Goal: Task Accomplishment & Management: Use online tool/utility

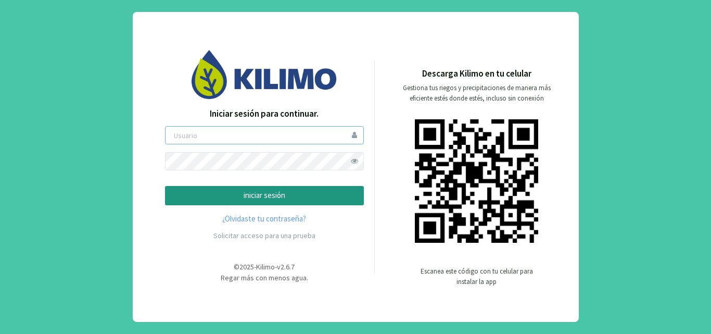
click at [271, 139] on input "email" at bounding box center [264, 135] width 199 height 18
type input "exser"
click at [165, 186] on button "iniciar sesión" at bounding box center [264, 195] width 199 height 19
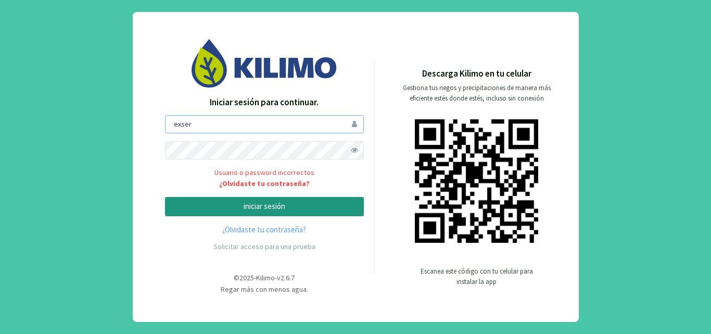
click at [260, 127] on input "exser" at bounding box center [264, 124] width 199 height 18
click at [255, 182] on link "¿Olvidaste tu contraseña?" at bounding box center [264, 183] width 199 height 11
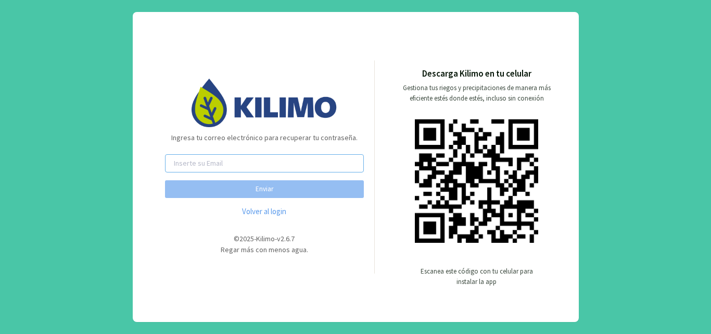
click at [256, 166] on input "email" at bounding box center [264, 163] width 199 height 18
drag, startPoint x: 254, startPoint y: 276, endPoint x: 250, endPoint y: 271, distance: 6.7
click at [254, 276] on div "Ingresa tu correo electrónico para recuperar tu contraseña. Enviar Volver al lo…" at bounding box center [356, 167] width 446 height 310
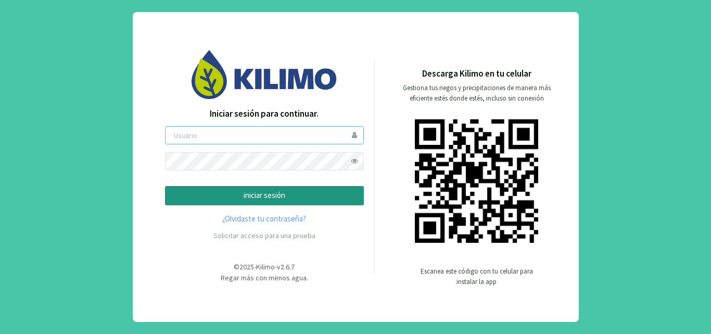
click at [356, 134] on input "email" at bounding box center [264, 135] width 199 height 18
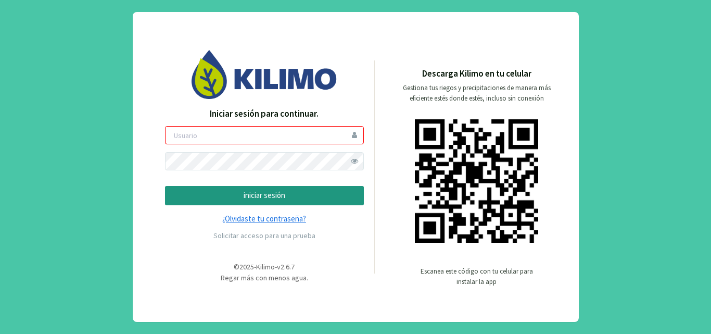
click at [247, 220] on link "¿Olvidaste tu contraseña?" at bounding box center [264, 219] width 199 height 12
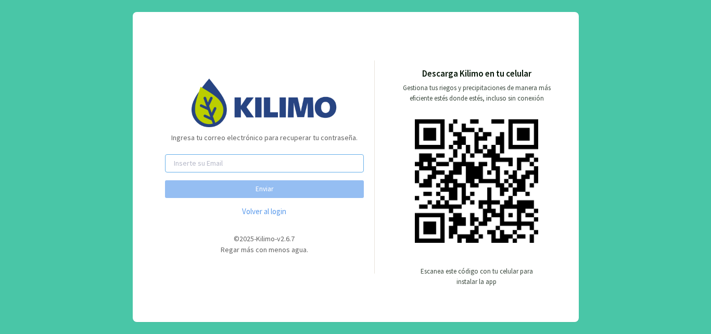
click at [250, 166] on input "email" at bounding box center [264, 163] width 199 height 18
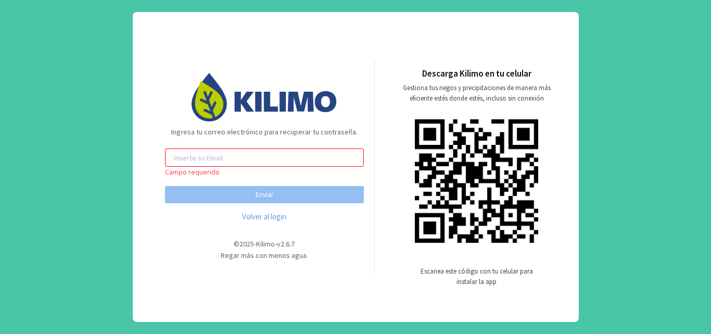
click at [276, 166] on input "email" at bounding box center [264, 157] width 199 height 18
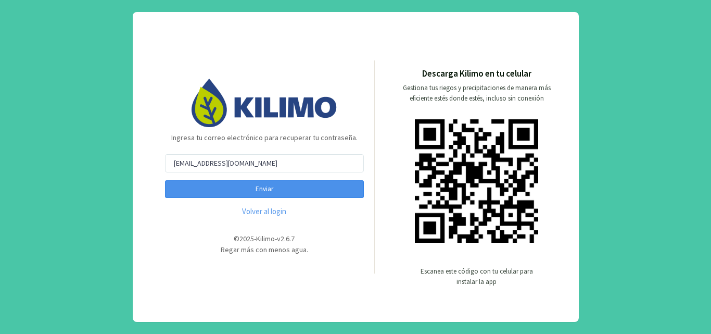
click at [278, 197] on button "Enviar" at bounding box center [264, 189] width 199 height 18
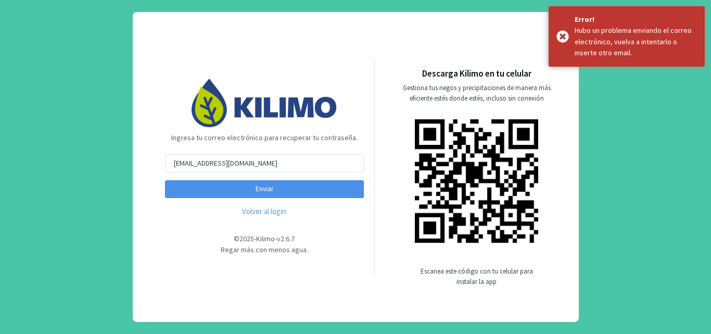
click at [277, 192] on button "Enviar" at bounding box center [264, 189] width 199 height 18
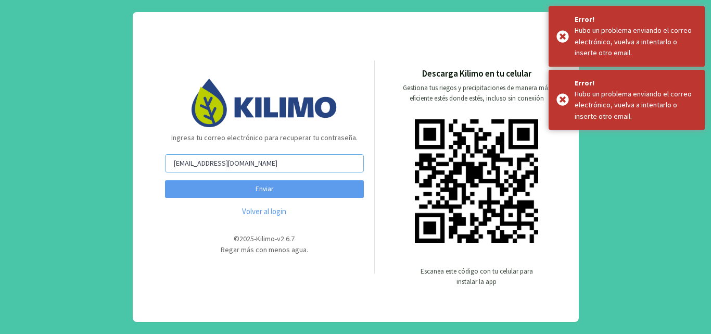
click at [284, 158] on input "kathybel@gmail.com" at bounding box center [264, 163] width 199 height 18
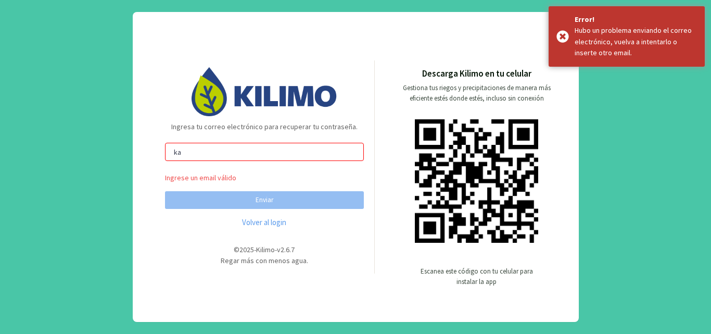
type input "k"
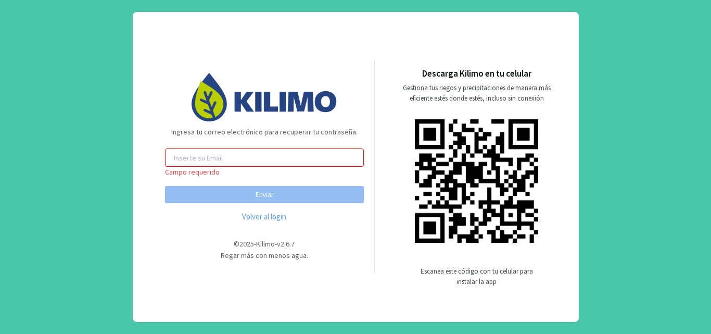
click at [273, 157] on input "email" at bounding box center [264, 157] width 199 height 18
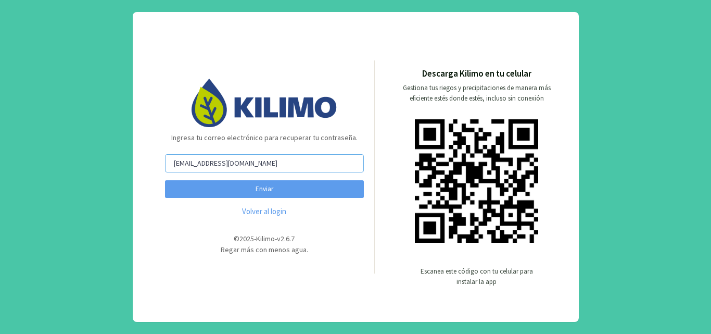
type input "exser_rinconada@exser.cl"
click at [165, 180] on button "Enviar" at bounding box center [264, 189] width 199 height 18
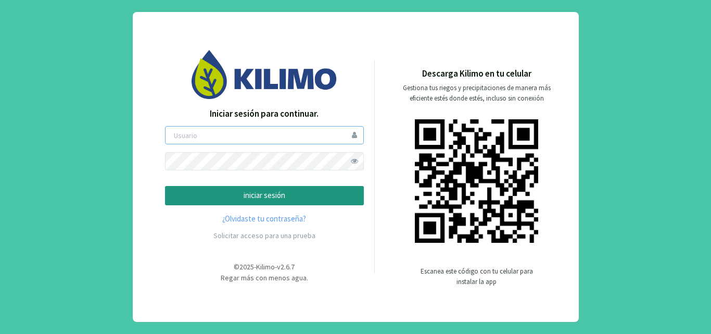
click at [267, 134] on input "email" at bounding box center [264, 135] width 199 height 18
type input "exser"
click at [165, 186] on button "iniciar sesión" at bounding box center [264, 195] width 199 height 19
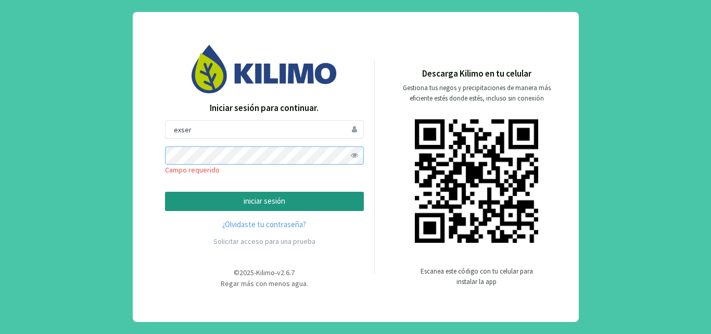
click at [165, 192] on button "iniciar sesión" at bounding box center [264, 201] width 199 height 19
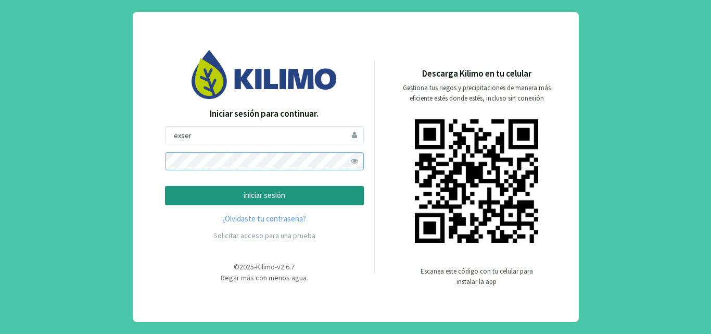
click at [165, 186] on button "iniciar sesión" at bounding box center [264, 195] width 199 height 19
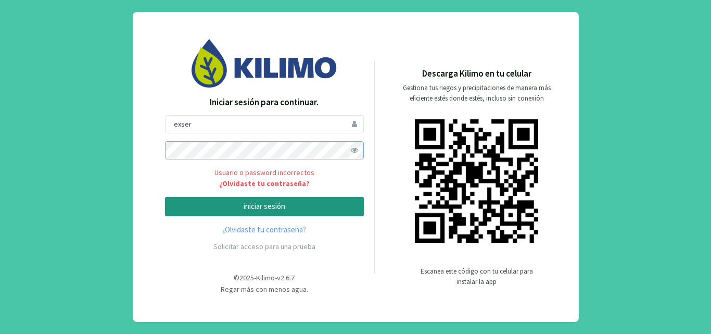
click at [165, 197] on button "iniciar sesión" at bounding box center [264, 206] width 199 height 19
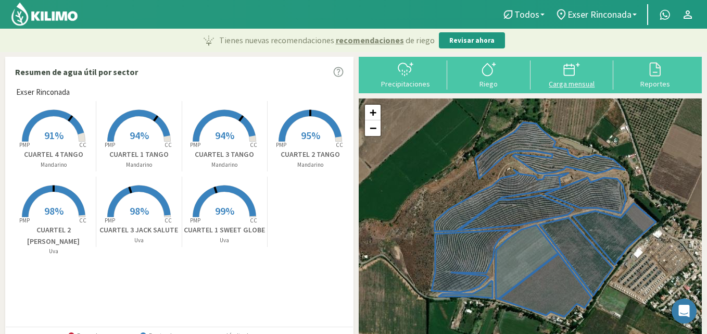
click at [590, 75] on div at bounding box center [572, 69] width 77 height 17
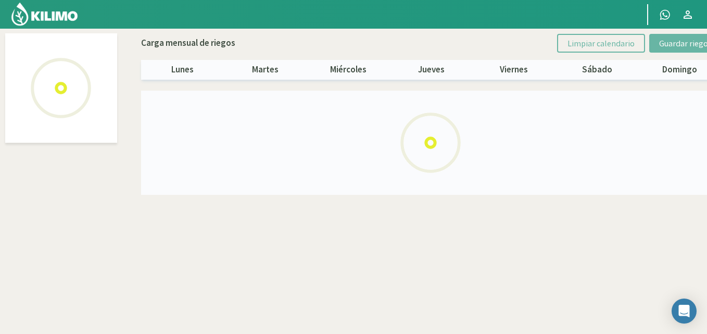
select select "1: Object"
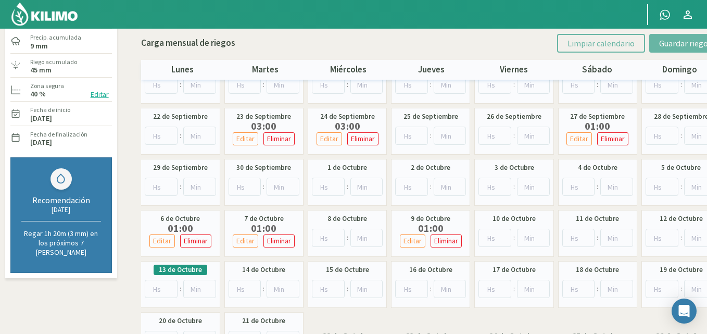
scroll to position [104, 0]
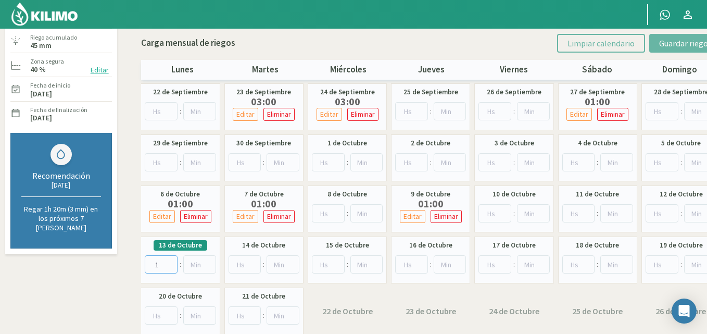
click at [170, 262] on input "1" at bounding box center [161, 264] width 33 height 18
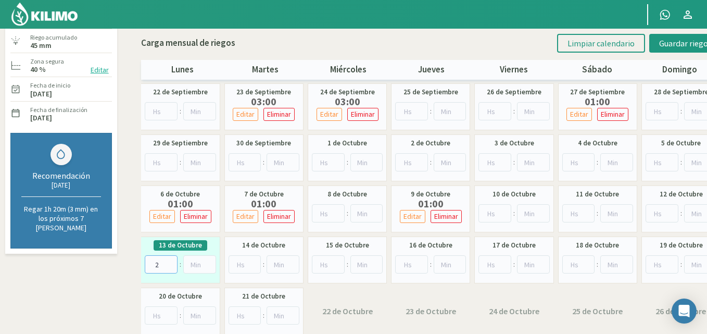
click at [170, 262] on input "2" at bounding box center [161, 264] width 33 height 18
click at [170, 262] on input "3" at bounding box center [161, 264] width 33 height 18
click at [170, 262] on input "4" at bounding box center [161, 264] width 33 height 18
type input "5"
click at [170, 262] on input "5" at bounding box center [161, 264] width 33 height 18
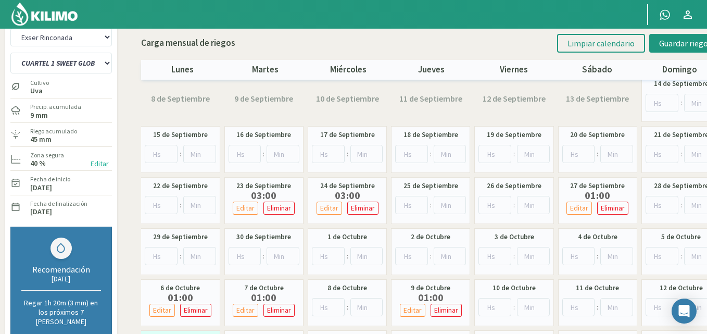
scroll to position [0, 0]
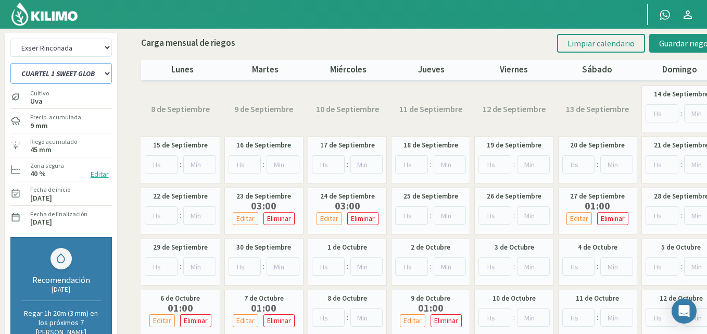
click at [99, 72] on select "CUARTEL 1 SWEET GLOBE CUARTEL 1 TANGO CUARTEL 2 TANGO CUARTEL 2 [PERSON_NAME] C…" at bounding box center [61, 73] width 102 height 21
select select "1: Object"
click at [10, 63] on select "CUARTEL 1 SWEET GLOBE CUARTEL 1 TANGO CUARTEL 2 TANGO CUARTEL 2 [PERSON_NAME] C…" at bounding box center [61, 73] width 102 height 21
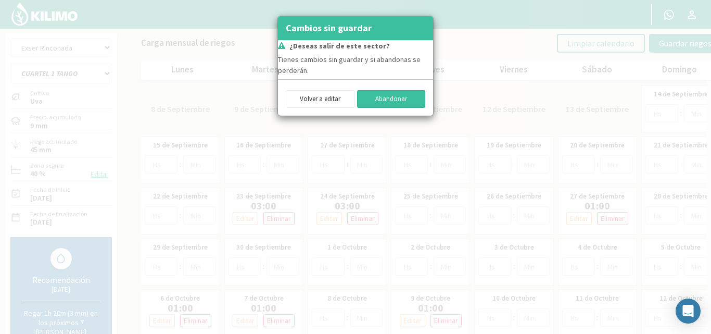
click at [376, 95] on button "Abandonar" at bounding box center [391, 99] width 69 height 18
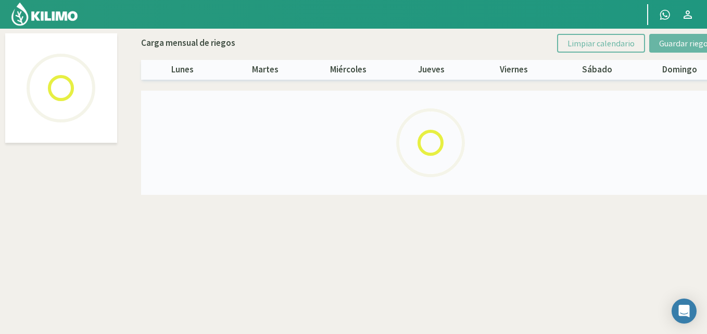
select select "1: Object"
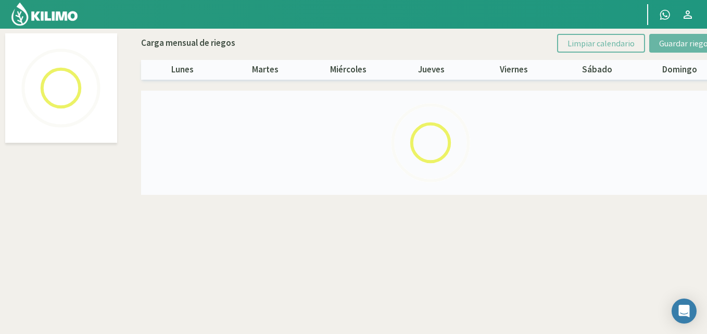
select select "1: Object"
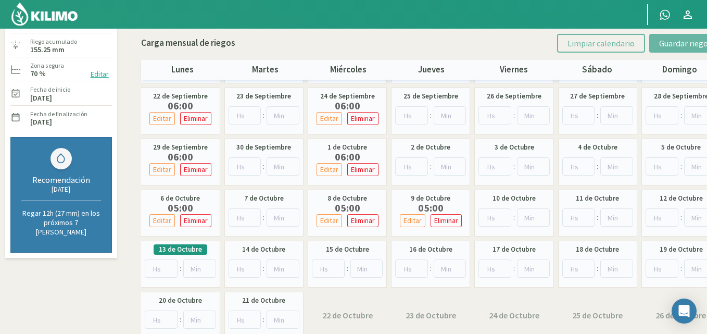
scroll to position [104, 0]
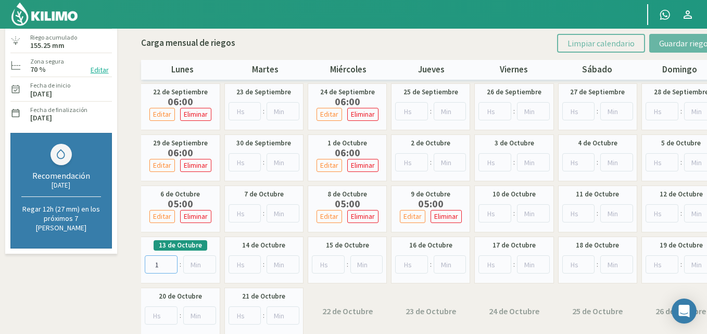
click at [170, 263] on input "1" at bounding box center [161, 264] width 33 height 18
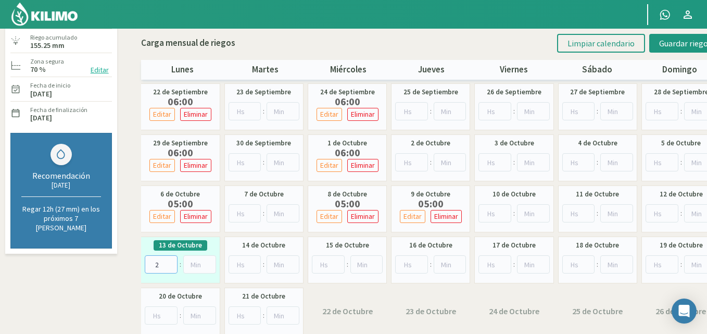
click at [170, 263] on input "2" at bounding box center [161, 264] width 33 height 18
click at [170, 263] on input "3" at bounding box center [161, 264] width 33 height 18
click at [170, 263] on input "4" at bounding box center [161, 264] width 33 height 18
type input "5"
click at [170, 263] on input "5" at bounding box center [161, 264] width 33 height 18
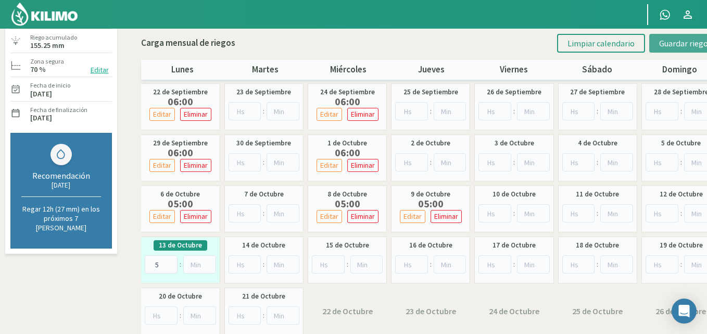
click at [693, 41] on span "Guardar riegos" at bounding box center [685, 43] width 53 height 10
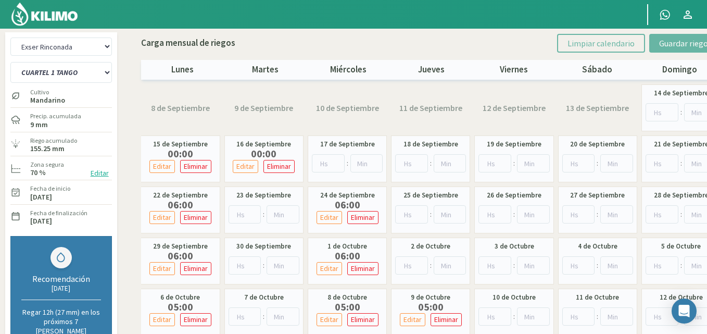
scroll to position [0, 0]
click at [60, 68] on select "CUARTEL 1 SWEET GLOBE CUARTEL 1 TANGO CUARTEL 2 TANGO CUARTEL 2 [PERSON_NAME] C…" at bounding box center [61, 73] width 102 height 21
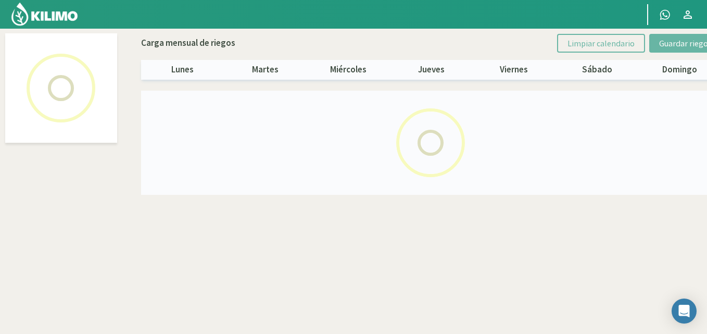
select select "1: Object"
select select "2: Object"
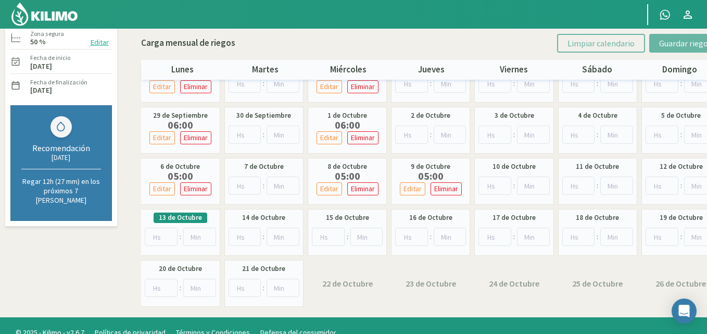
scroll to position [146, 0]
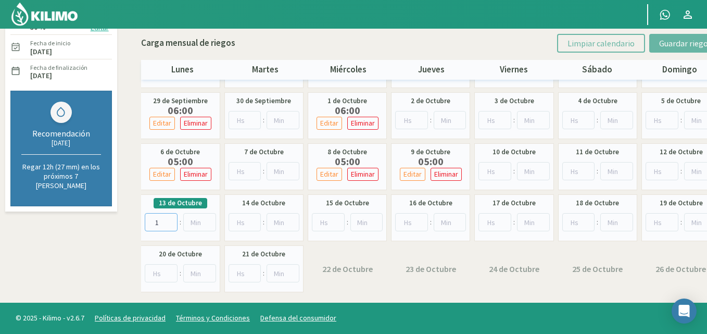
click at [169, 219] on input "1" at bounding box center [161, 222] width 33 height 18
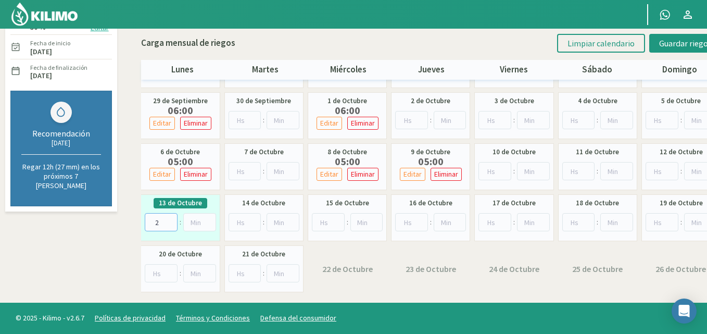
click at [169, 219] on input "2" at bounding box center [161, 222] width 33 height 18
click at [169, 219] on input "3" at bounding box center [161, 222] width 33 height 18
click at [169, 219] on input "4" at bounding box center [161, 222] width 33 height 18
type input "5"
click at [169, 219] on input "5" at bounding box center [161, 222] width 33 height 18
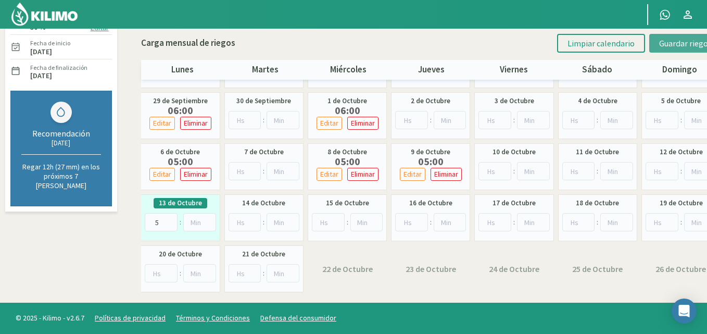
click at [694, 37] on button "Guardar riegos" at bounding box center [685, 43] width 72 height 19
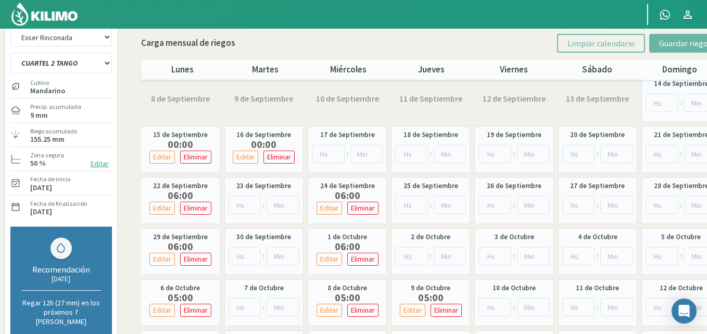
scroll to position [0, 0]
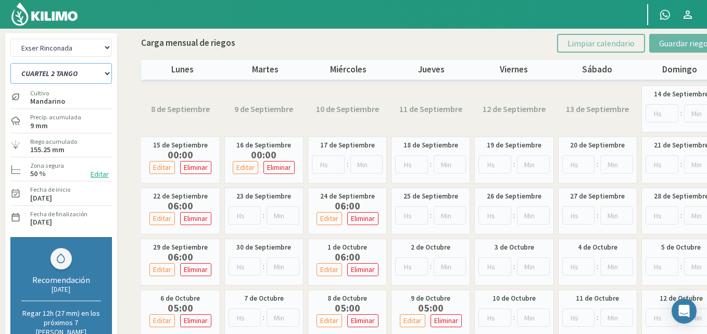
click at [56, 77] on select "CUARTEL 1 SWEET GLOBE CUARTEL 1 TANGO CUARTEL 2 TANGO CUARTEL 2 [PERSON_NAME] C…" at bounding box center [61, 73] width 102 height 21
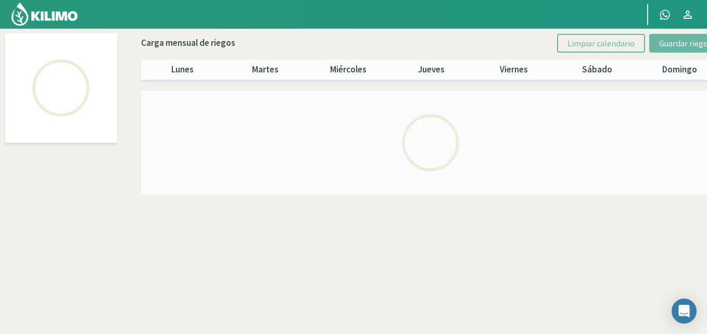
select select "1: Object"
select select "5: Object"
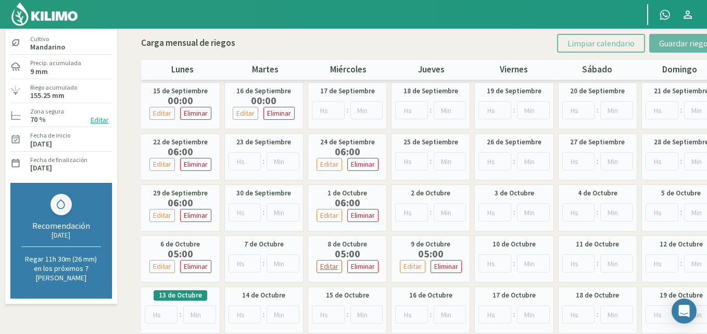
scroll to position [104, 0]
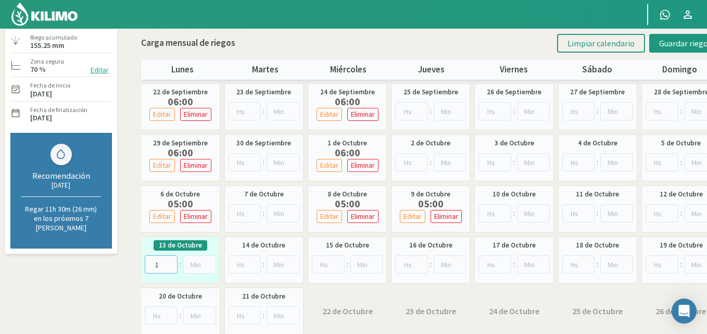
click at [172, 262] on input "1" at bounding box center [161, 264] width 33 height 18
click at [172, 262] on input "2" at bounding box center [161, 264] width 33 height 18
click at [172, 262] on input "3" at bounding box center [161, 264] width 33 height 18
click at [172, 262] on input "4" at bounding box center [161, 264] width 33 height 18
type input "5"
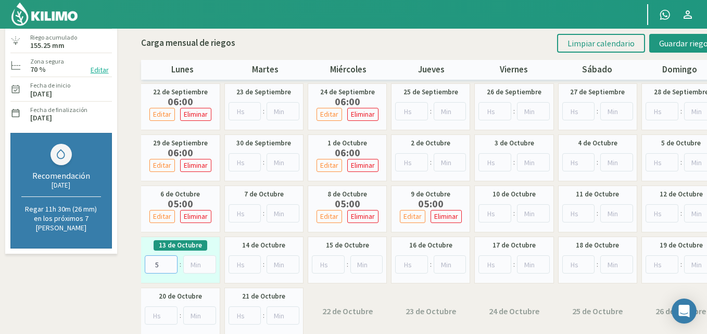
click at [172, 262] on input "5" at bounding box center [161, 264] width 33 height 18
click at [687, 47] on span "Guardar riegos" at bounding box center [685, 43] width 53 height 10
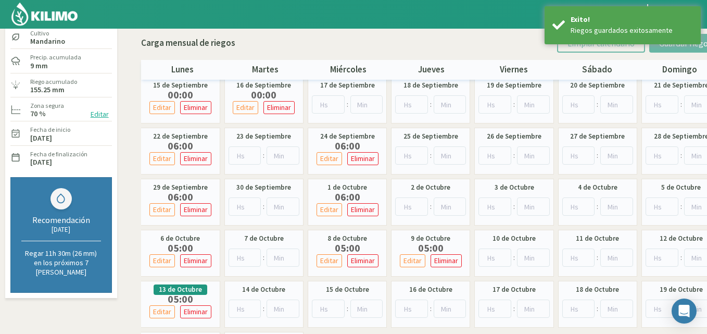
scroll to position [0, 0]
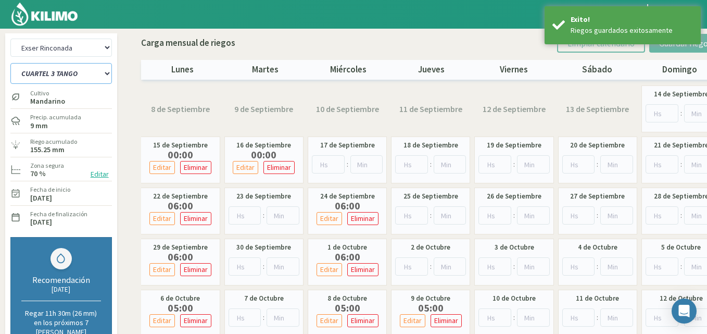
click at [45, 72] on select "CUARTEL 1 SWEET GLOBE CUARTEL 1 TANGO CUARTEL 2 TANGO CUARTEL 2 [PERSON_NAME] C…" at bounding box center [61, 73] width 102 height 21
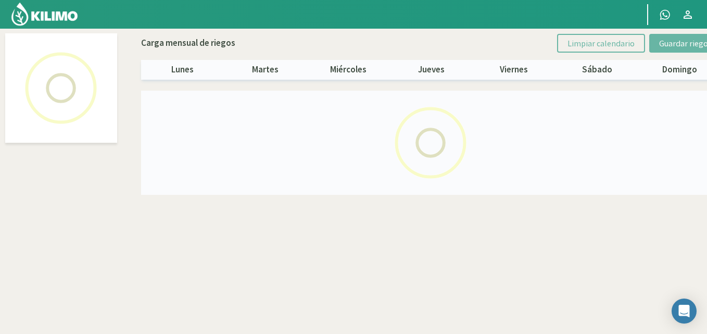
select select "1: Object"
select select "6: Object"
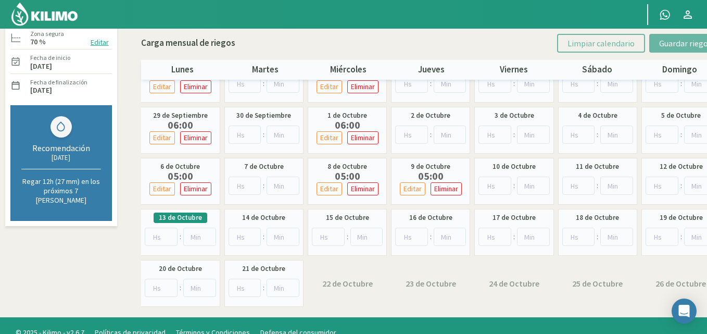
scroll to position [146, 0]
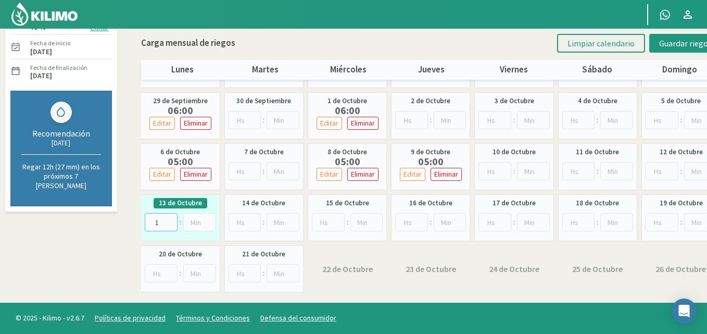
click at [170, 218] on input "1" at bounding box center [161, 222] width 33 height 18
click at [170, 218] on input "2" at bounding box center [161, 222] width 33 height 18
click at [170, 218] on input "3" at bounding box center [161, 222] width 33 height 18
click at [170, 218] on input "4" at bounding box center [161, 222] width 33 height 18
type input "5"
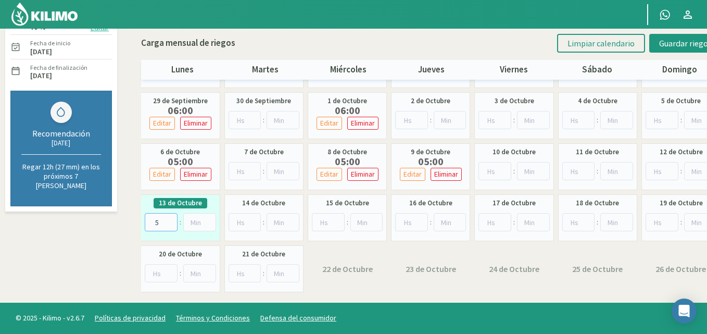
click at [170, 218] on input "5" at bounding box center [161, 222] width 33 height 18
click at [693, 39] on span "Guardar riegos" at bounding box center [685, 43] width 53 height 10
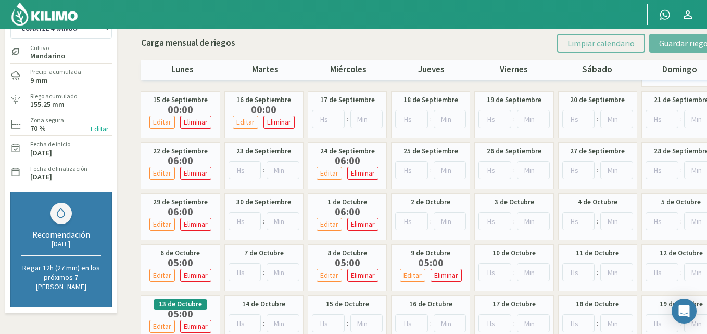
scroll to position [0, 0]
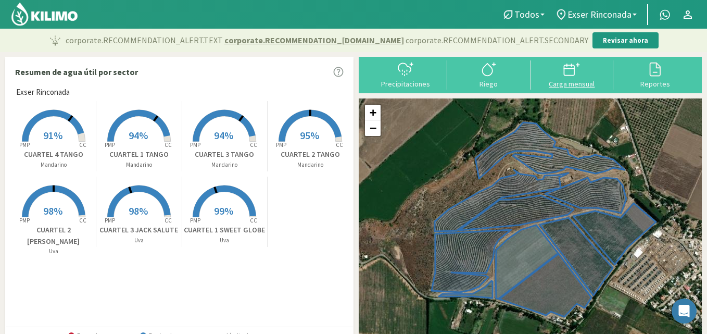
click at [587, 72] on div at bounding box center [572, 69] width 77 height 17
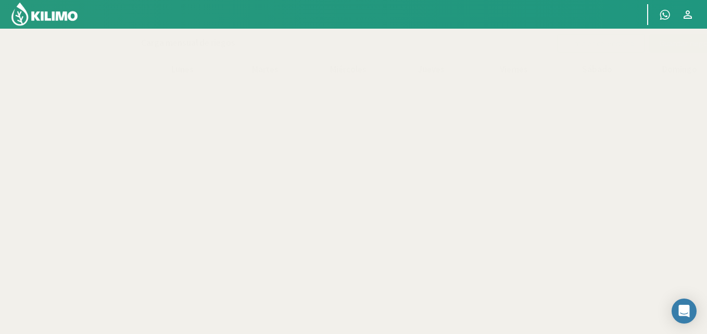
select select "1: Object"
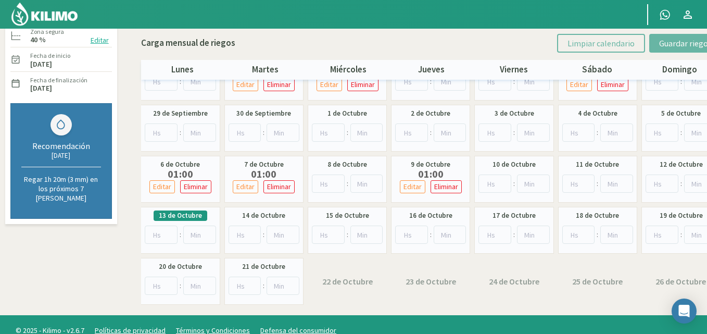
scroll to position [146, 0]
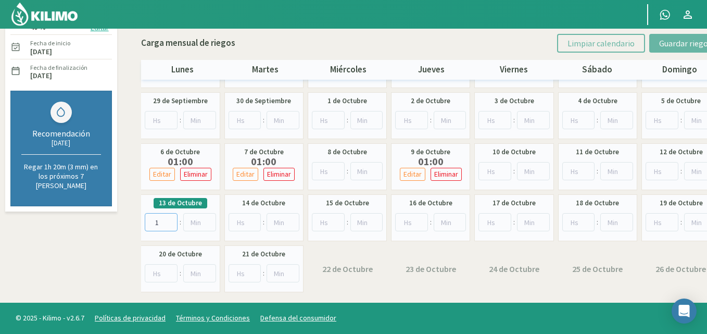
type input "1"
click at [172, 219] on input "1" at bounding box center [161, 222] width 33 height 18
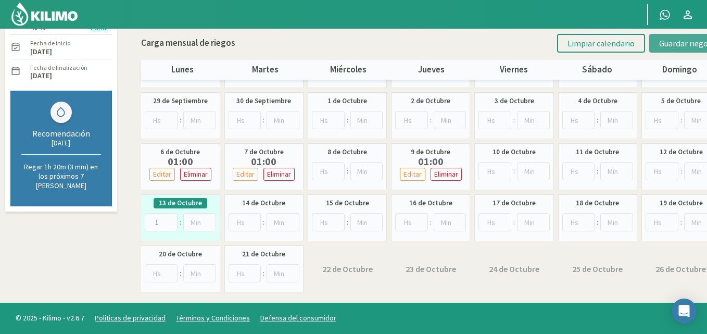
click at [697, 40] on span "Guardar riegos" at bounding box center [685, 43] width 53 height 10
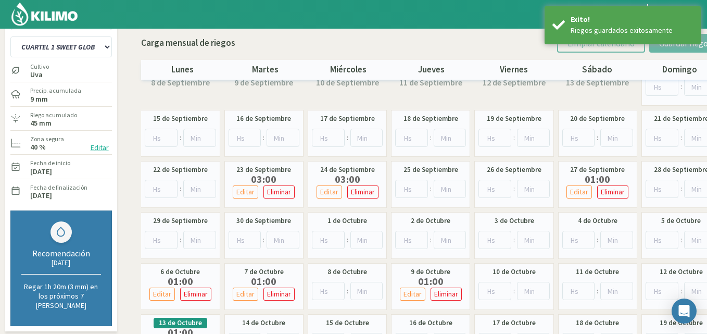
scroll to position [0, 0]
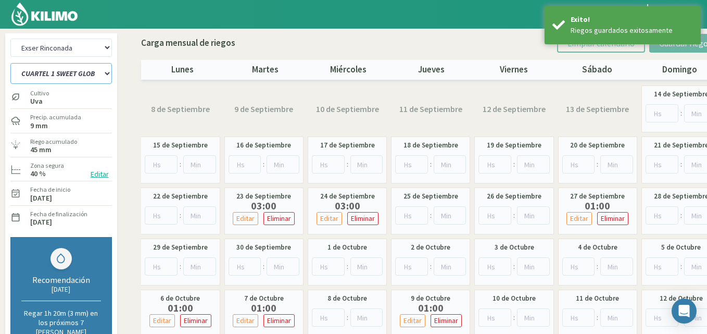
click at [41, 64] on select "CUARTEL 1 SWEET GLOBE CUARTEL 1 TANGO CUARTEL 2 TANGO CUARTEL 2 [PERSON_NAME] C…" at bounding box center [61, 73] width 102 height 21
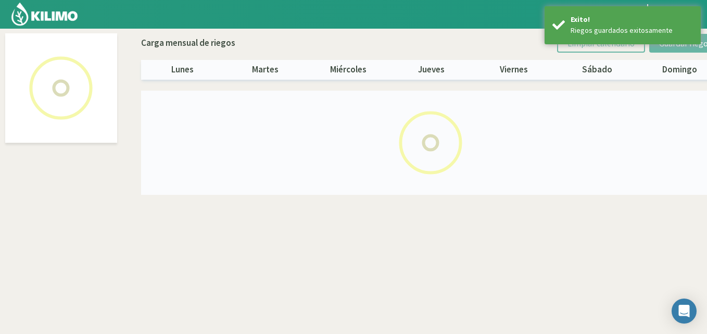
select select "1: Object"
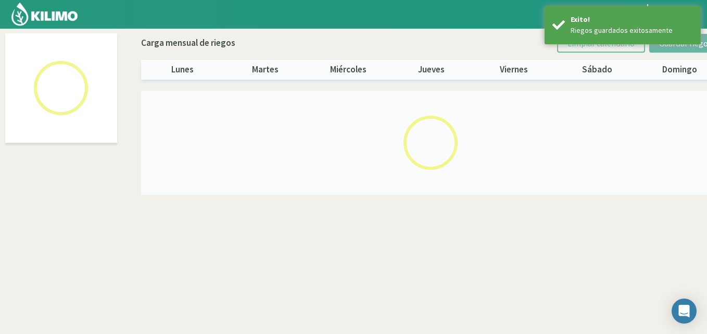
select select "3: Object"
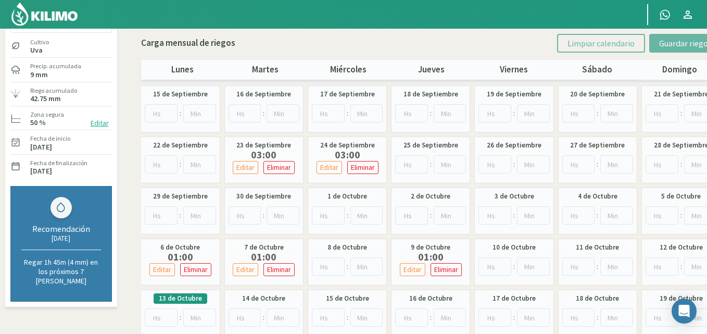
scroll to position [104, 0]
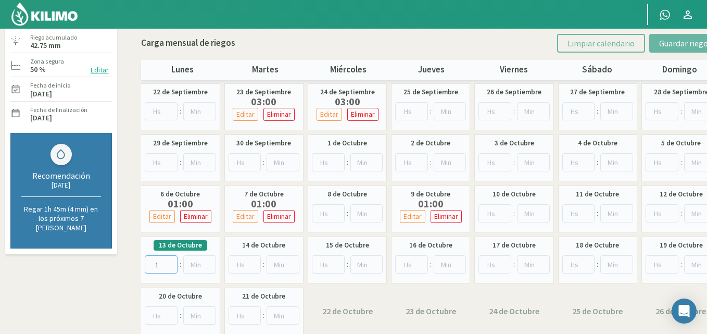
type input "1"
click at [171, 260] on input "1" at bounding box center [161, 264] width 33 height 18
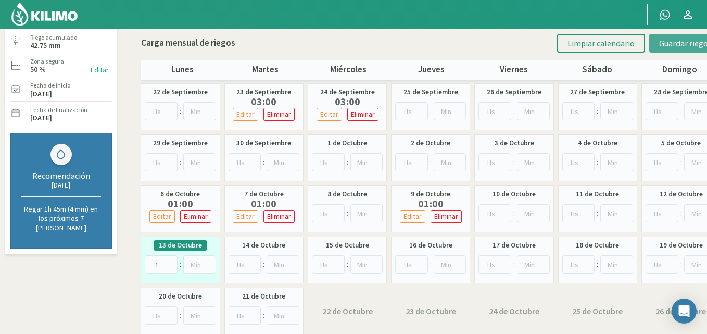
click at [673, 47] on span "Guardar riegos" at bounding box center [685, 43] width 53 height 10
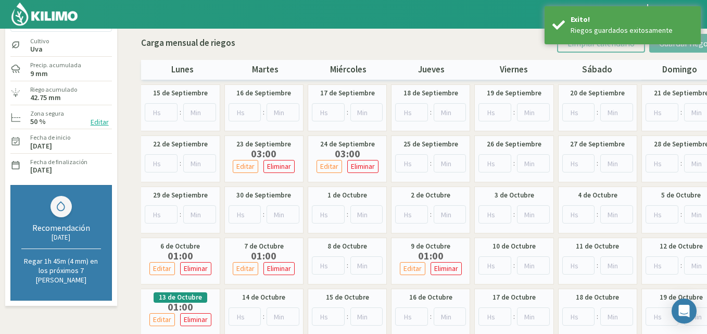
scroll to position [0, 0]
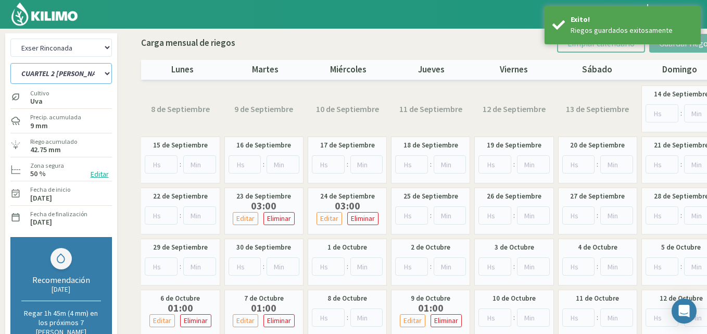
click at [55, 76] on select "CUARTEL 1 SWEET GLOBE CUARTEL 1 TANGO CUARTEL 2 TANGO CUARTEL 2 [PERSON_NAME] C…" at bounding box center [61, 73] width 102 height 21
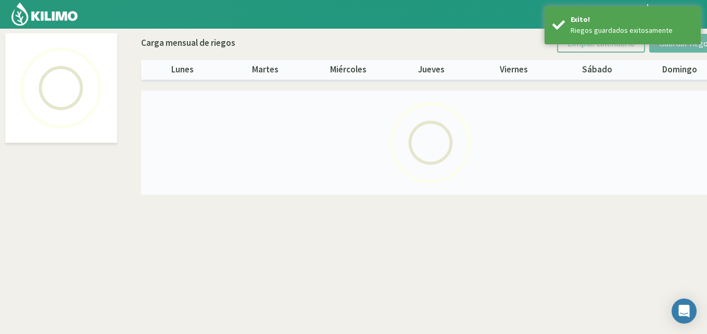
select select "1: Object"
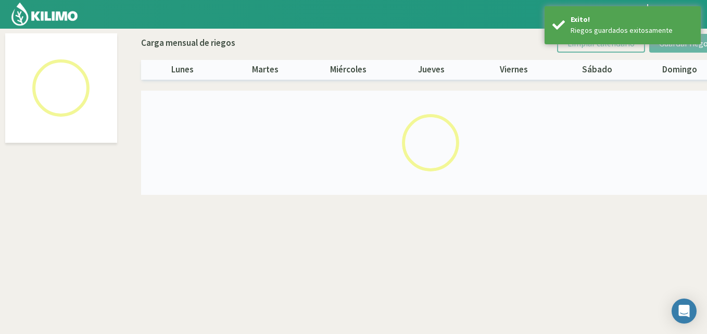
select select "4: Object"
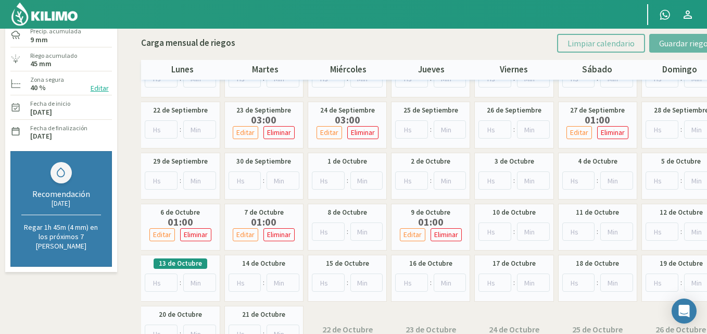
scroll to position [104, 0]
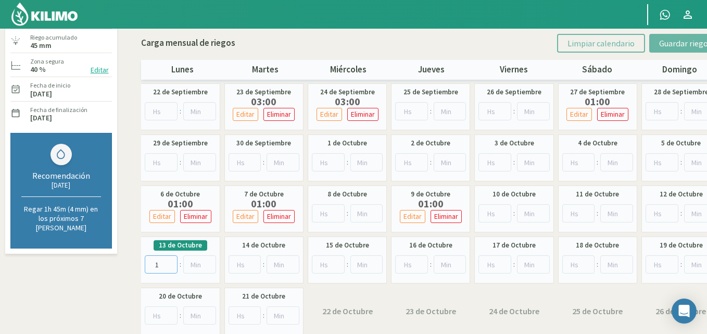
type input "1"
click at [171, 260] on input "1" at bounding box center [161, 264] width 33 height 18
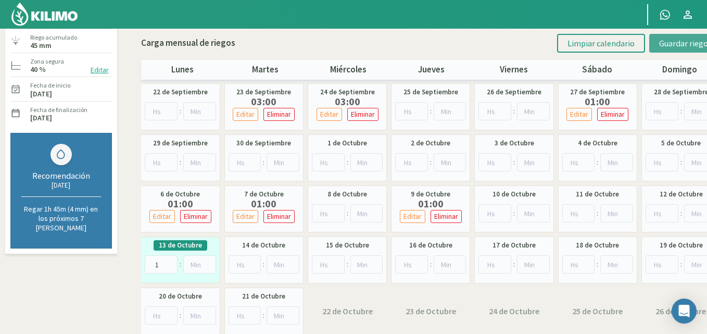
click at [673, 45] on span "Guardar riegos" at bounding box center [685, 43] width 53 height 10
